Goal: Use online tool/utility: Use online tool/utility

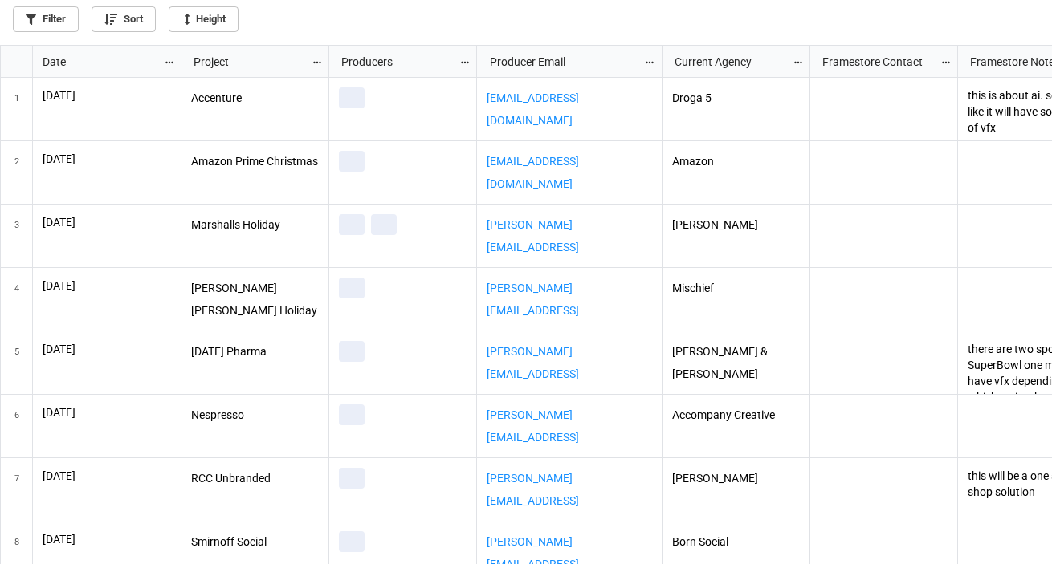
scroll to position [510, 1042]
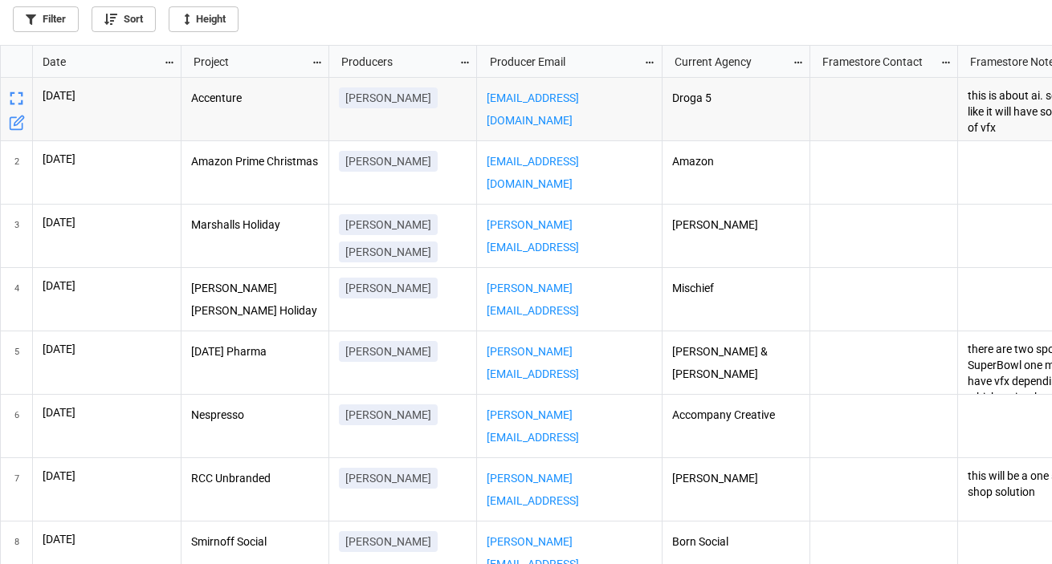
click at [169, 59] on icon "grid" at bounding box center [169, 62] width 11 height 11
click at [197, 89] on li "Sort" at bounding box center [196, 88] width 65 height 26
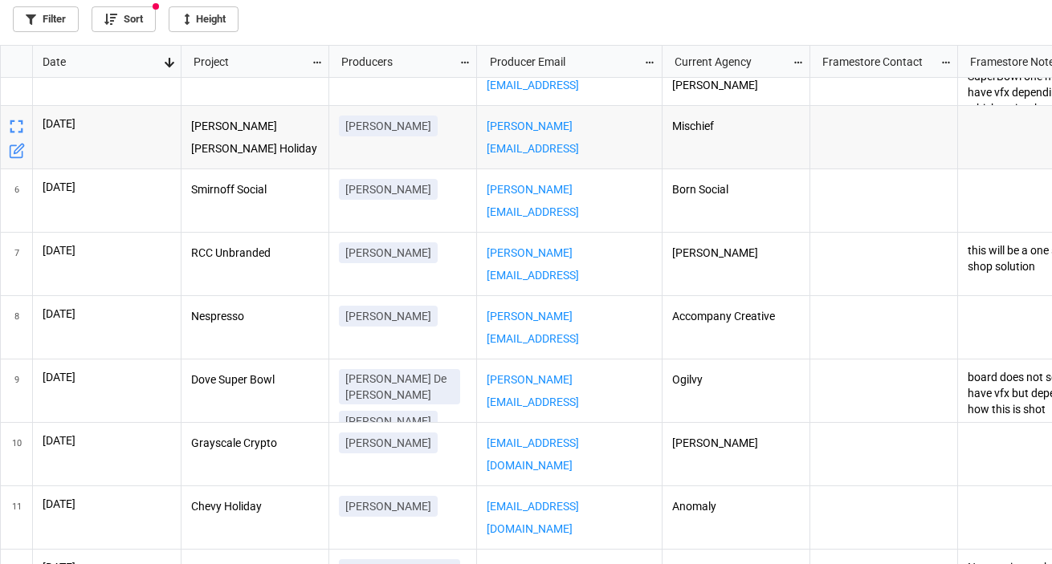
scroll to position [232, 0]
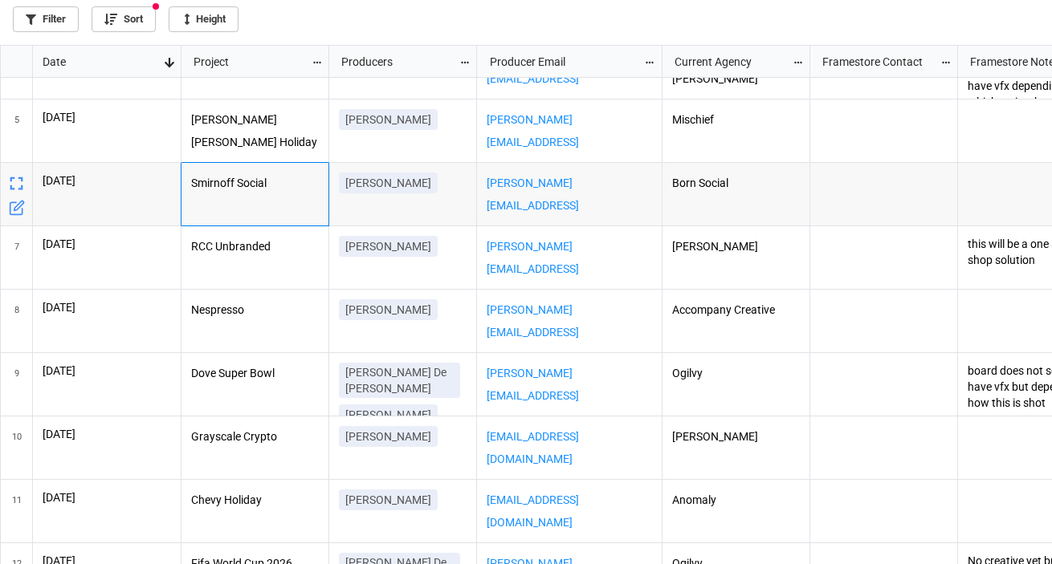
drag, startPoint x: 278, startPoint y: 177, endPoint x: 189, endPoint y: 178, distance: 88.3
click at [189, 178] on div "Smirnoff Social" at bounding box center [255, 194] width 148 height 63
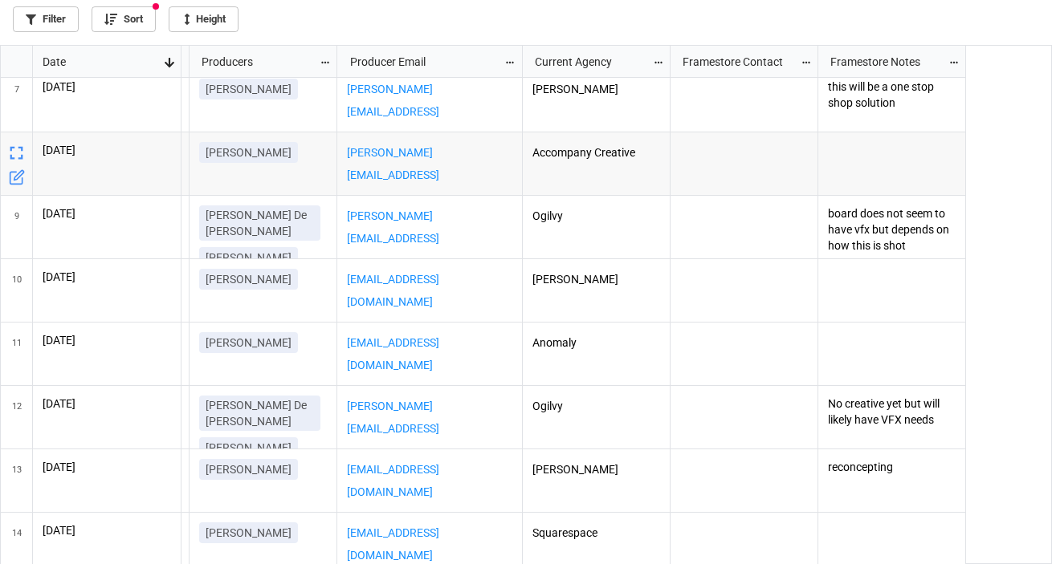
scroll to position [0, 0]
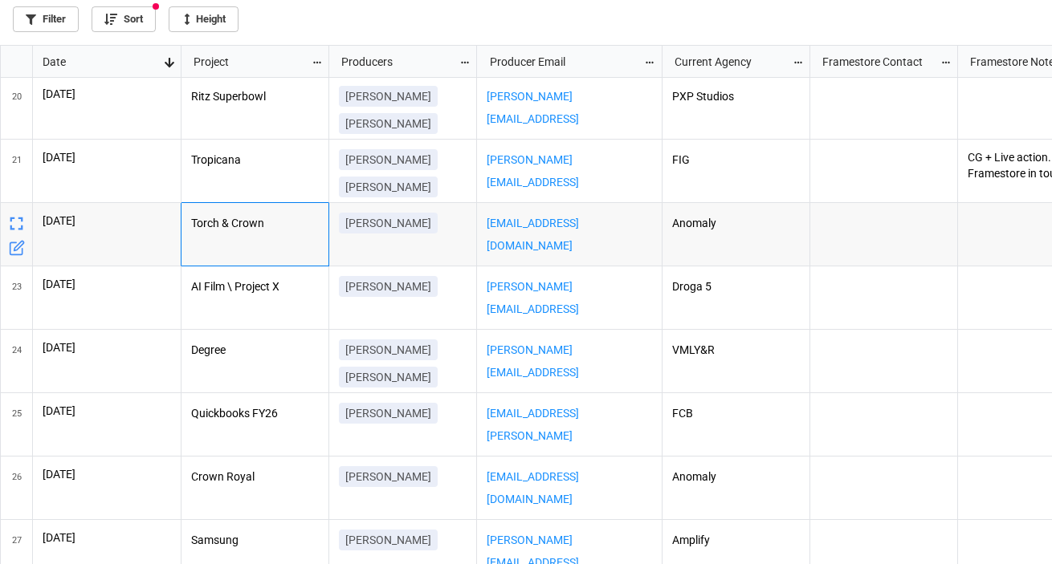
drag, startPoint x: 282, startPoint y: 220, endPoint x: 184, endPoint y: 219, distance: 97.9
click at [184, 219] on div "Torch & Crown" at bounding box center [255, 234] width 148 height 63
copy p "Torch & Crown"
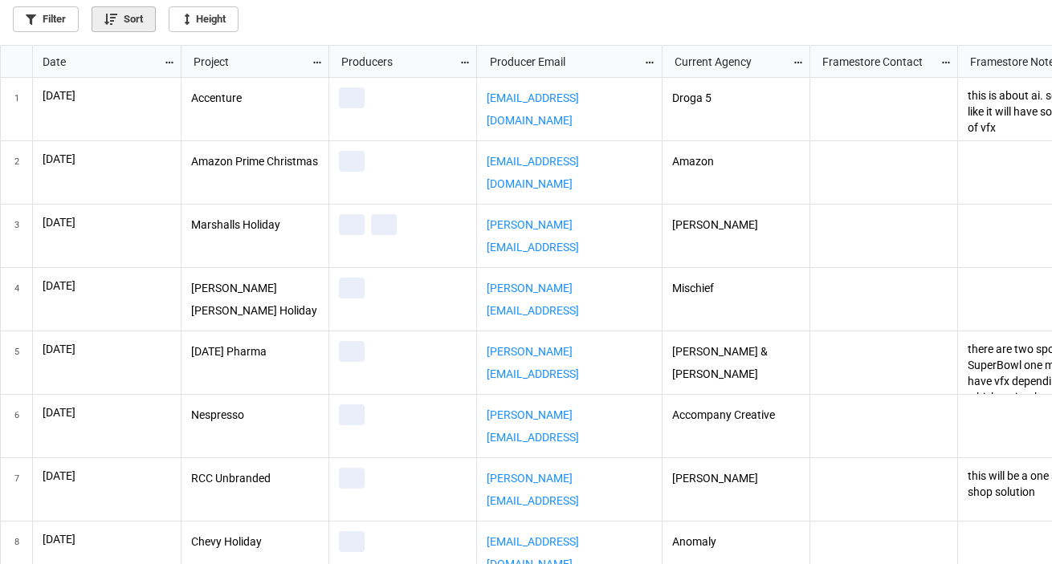
scroll to position [510, 1042]
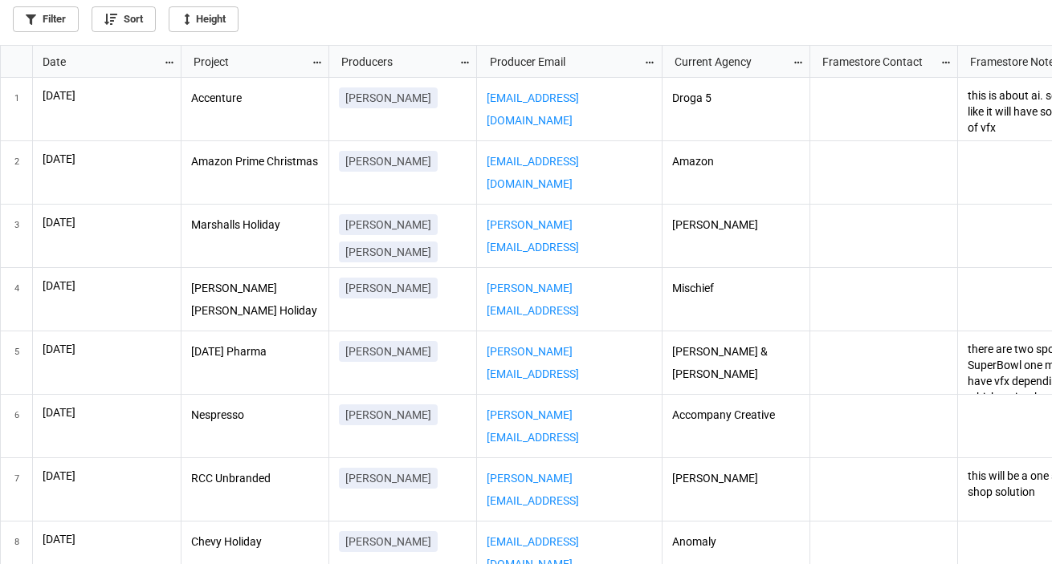
click at [167, 63] on icon "grid" at bounding box center [169, 62] width 11 height 11
click at [193, 89] on li "Sort" at bounding box center [196, 88] width 65 height 26
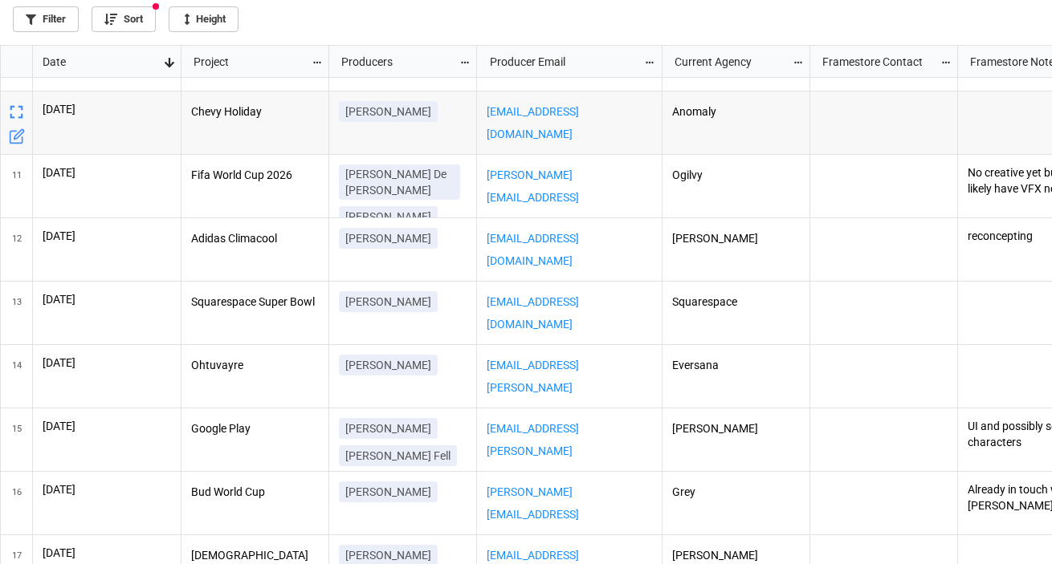
scroll to position [558, 0]
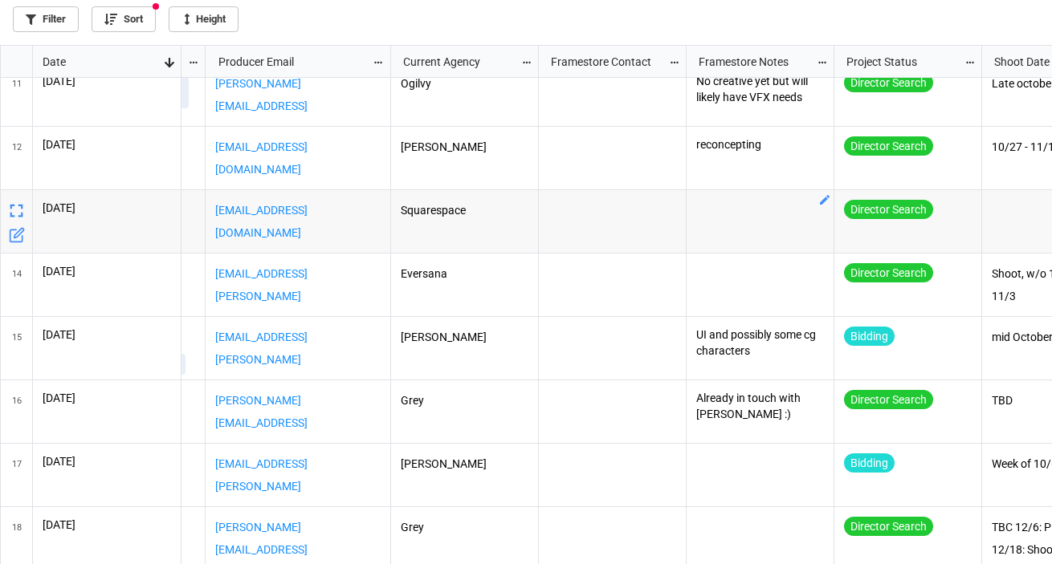
click at [754, 201] on div "grid" at bounding box center [760, 221] width 148 height 63
click at [824, 201] on icon "grid" at bounding box center [824, 199] width 13 height 13
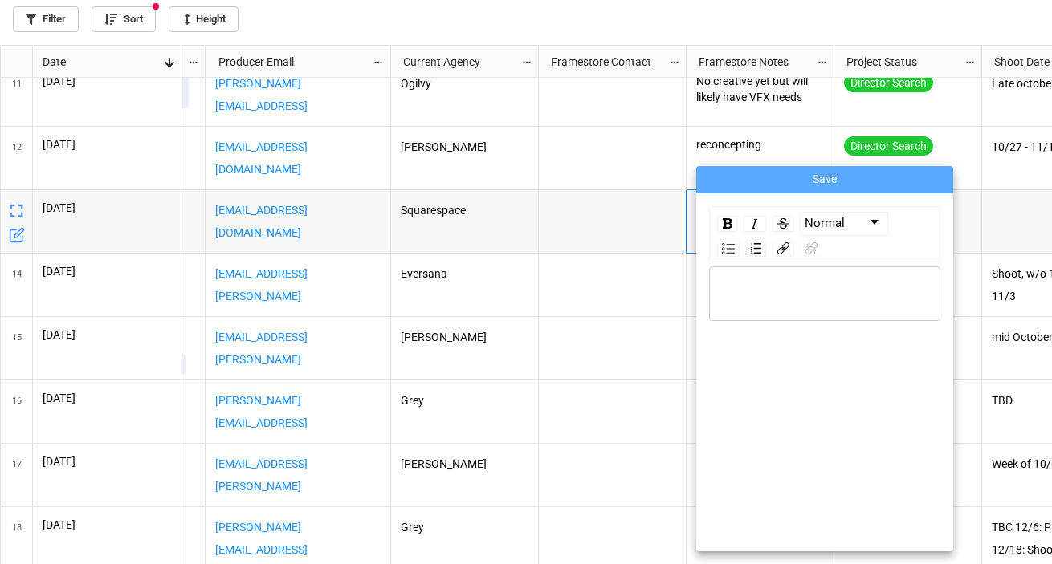
click at [779, 279] on div "rdw-wrapper" at bounding box center [824, 294] width 231 height 55
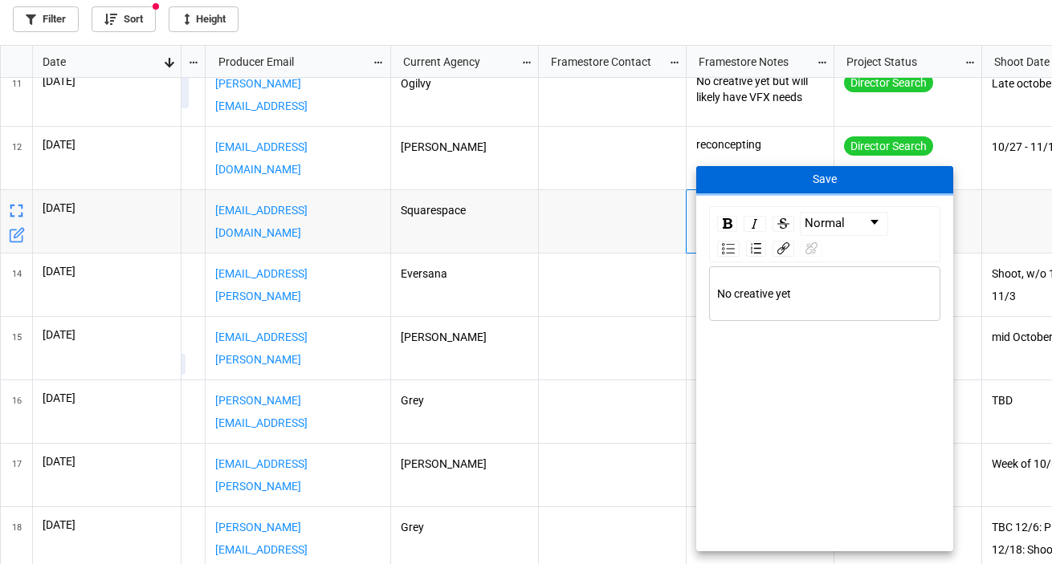
click at [838, 173] on button "Save" at bounding box center [824, 179] width 257 height 27
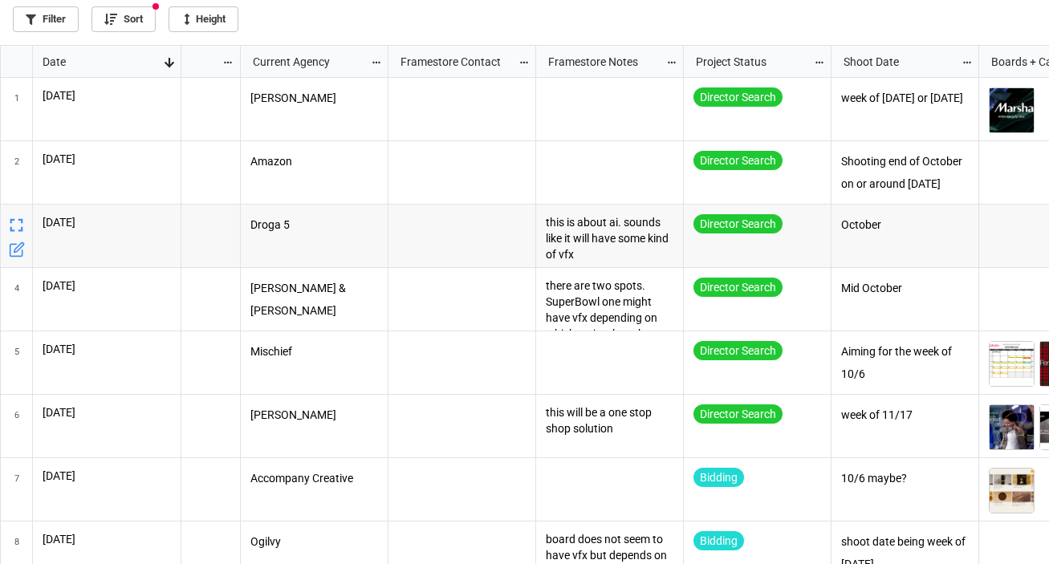
scroll to position [0, 0]
